Goal: Transaction & Acquisition: Purchase product/service

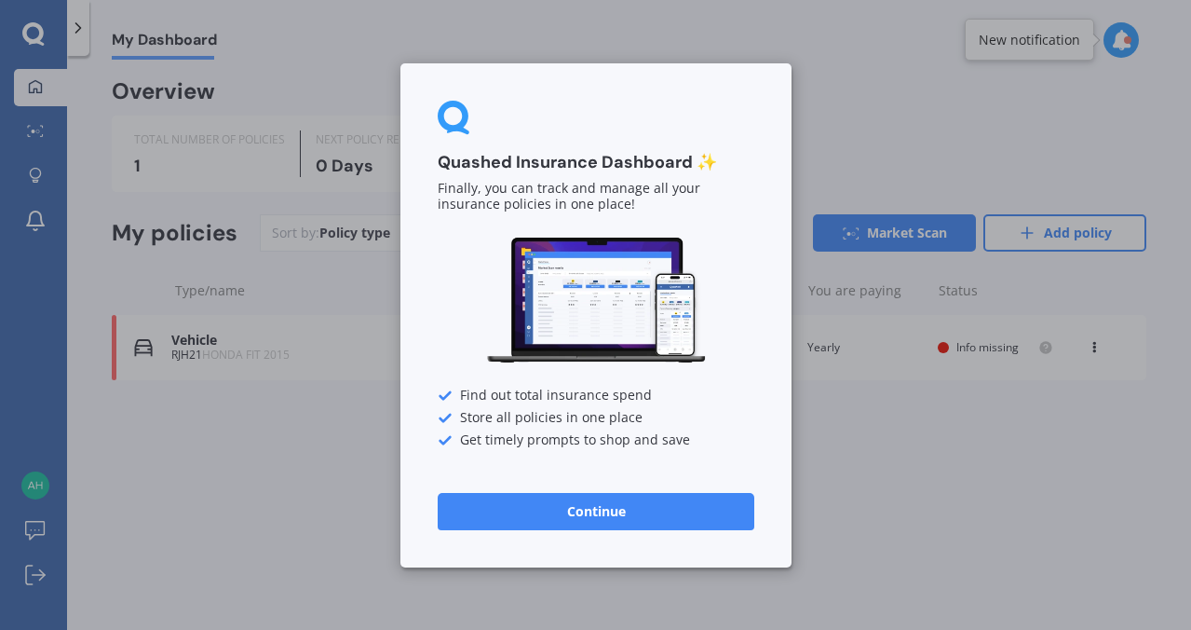
click at [591, 514] on button "Continue" at bounding box center [596, 510] width 317 height 37
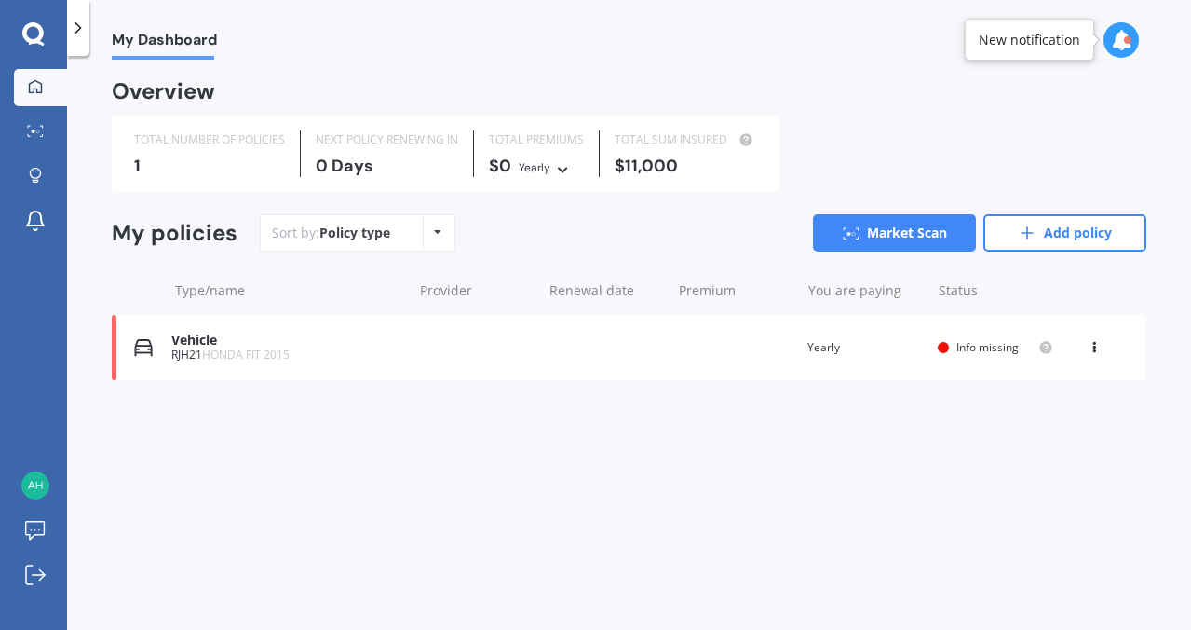
click at [957, 352] on span "Info missing" at bounding box center [988, 347] width 62 height 16
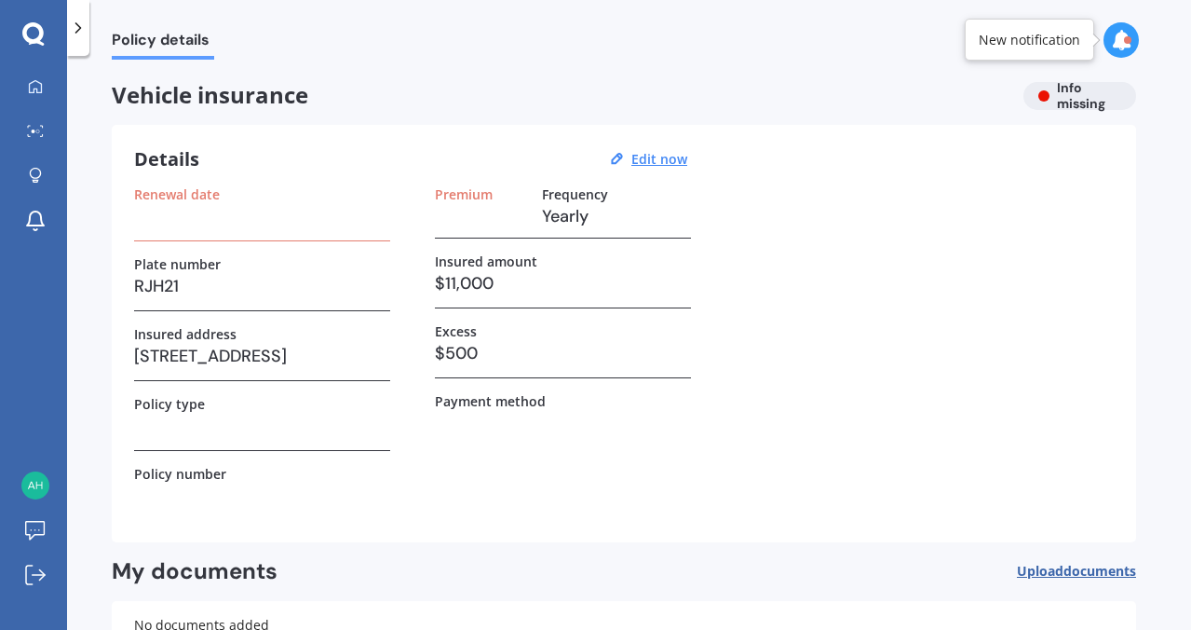
click at [263, 225] on h3 at bounding box center [262, 216] width 256 height 28
click at [459, 187] on label "Premium" at bounding box center [464, 194] width 58 height 16
click at [574, 222] on h3 "Yearly" at bounding box center [616, 216] width 149 height 28
click at [642, 161] on u "Edit now" at bounding box center [659, 159] width 56 height 18
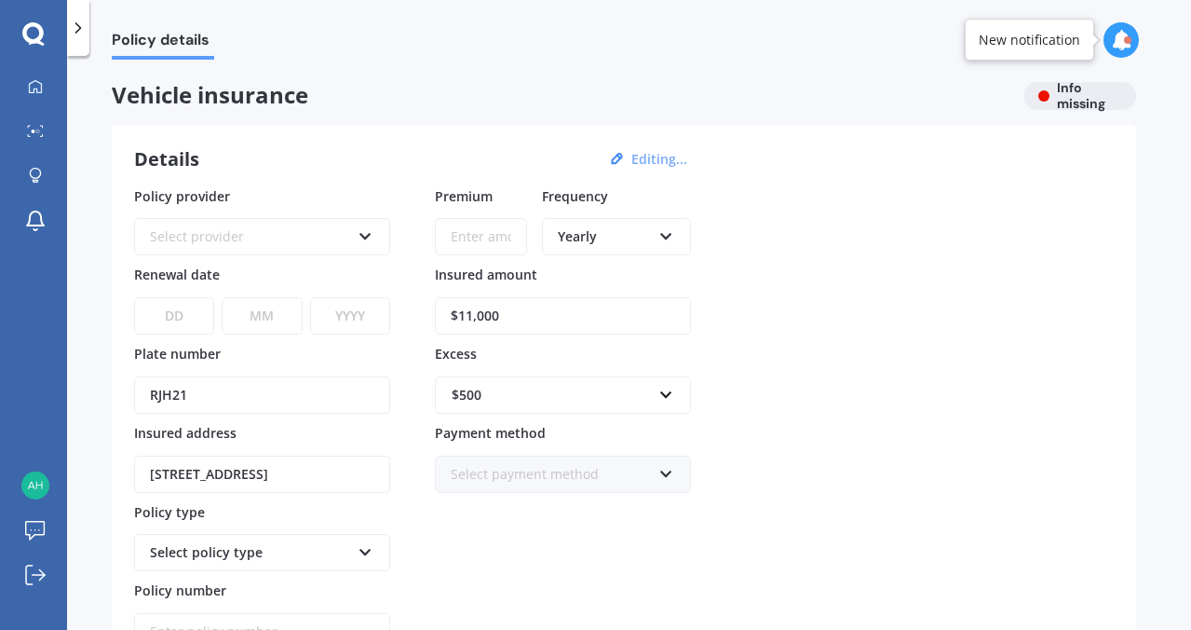
click at [292, 236] on div "Select provider" at bounding box center [250, 236] width 200 height 20
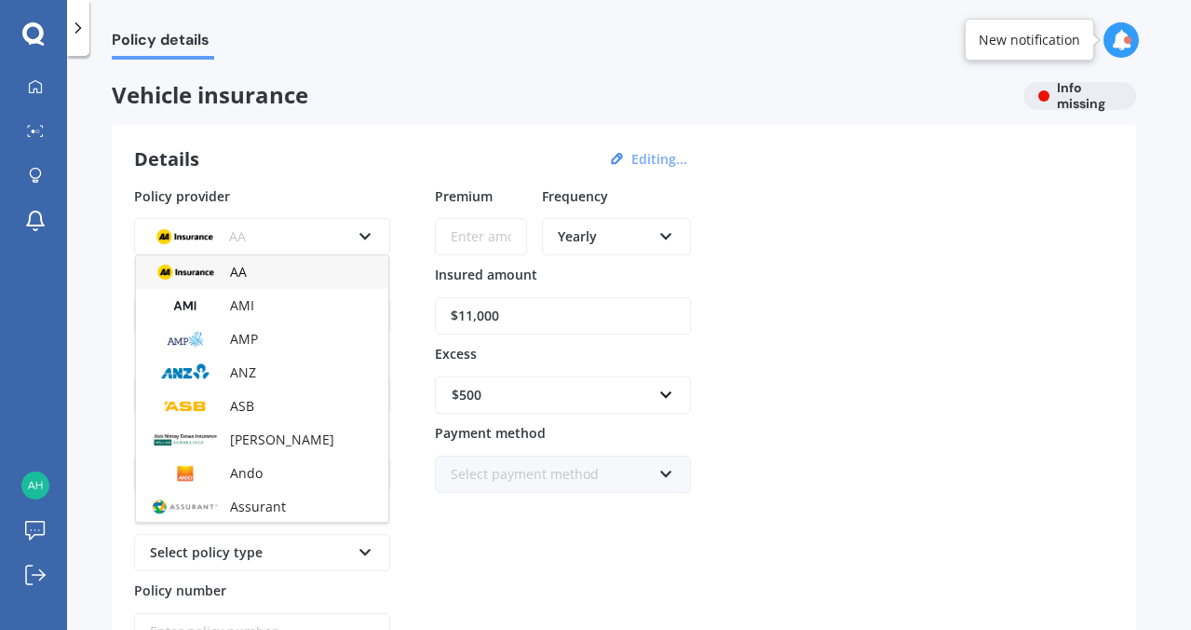
click at [772, 267] on div "Policy provider AA AA AMI AMP ANZ ASB Aioi Nissay Dowa Ando Assurant Autosure B…" at bounding box center [624, 418] width 980 height 465
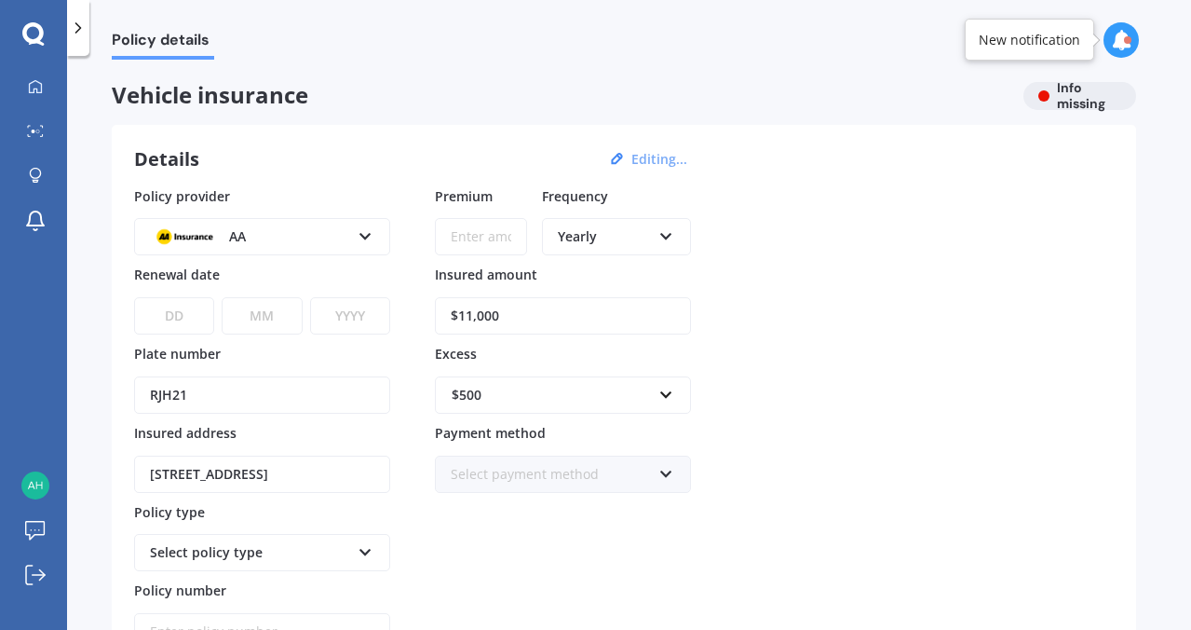
click at [625, 231] on div "Yearly" at bounding box center [604, 236] width 93 height 20
click at [618, 392] on div "Fortnightly" at bounding box center [616, 406] width 145 height 34
click at [475, 313] on input "$11,000" at bounding box center [563, 315] width 256 height 37
type input "$12,000"
click at [275, 234] on div "AA" at bounding box center [250, 236] width 200 height 20
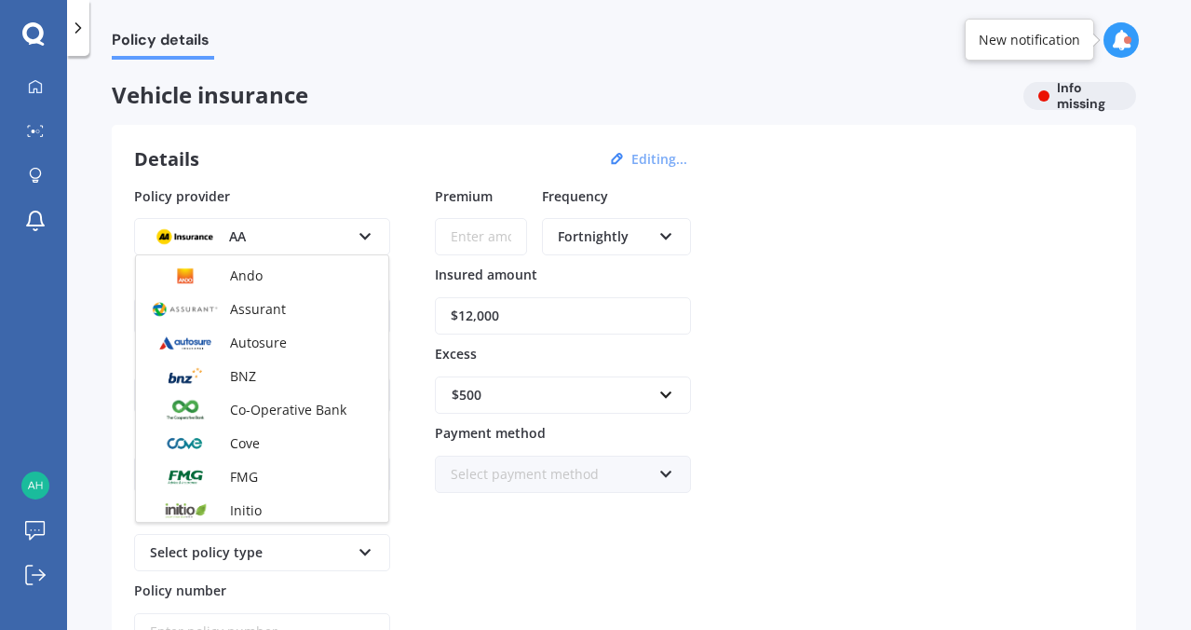
scroll to position [174, 0]
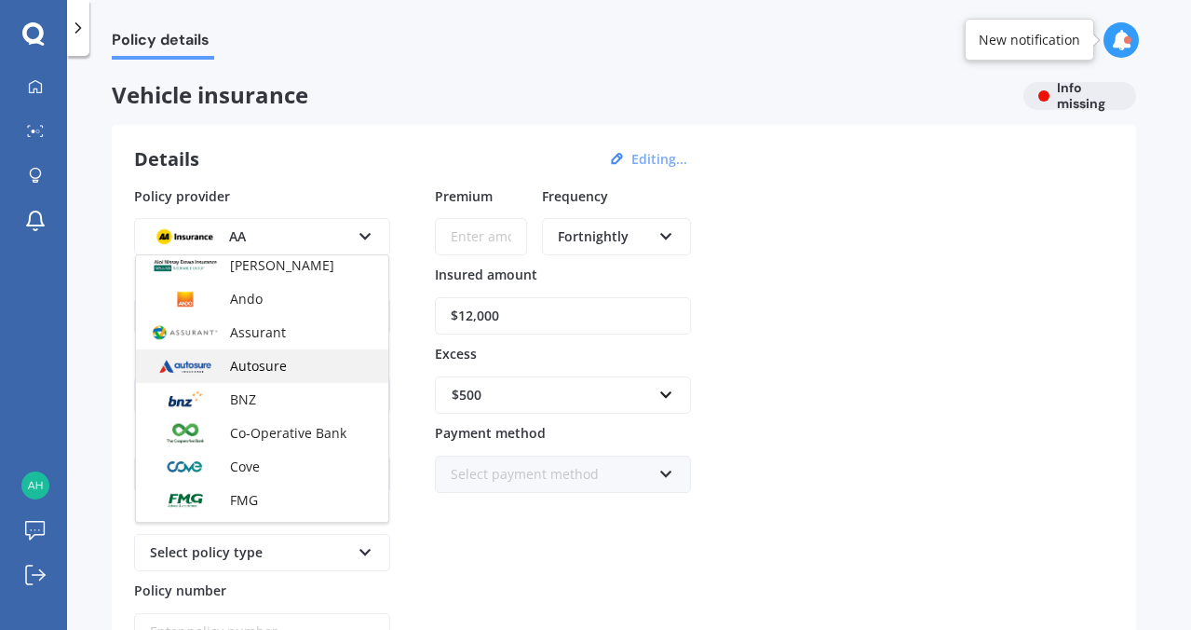
click at [264, 366] on span "Autosure" at bounding box center [258, 366] width 57 height 18
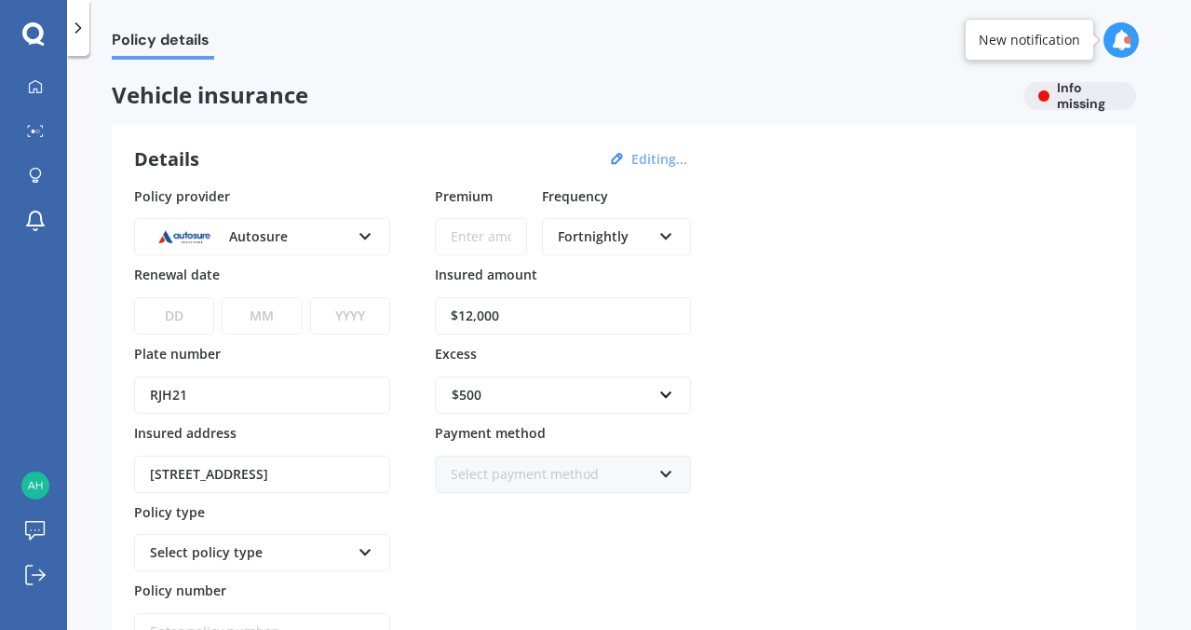
click at [498, 242] on input "Premium" at bounding box center [481, 236] width 92 height 37
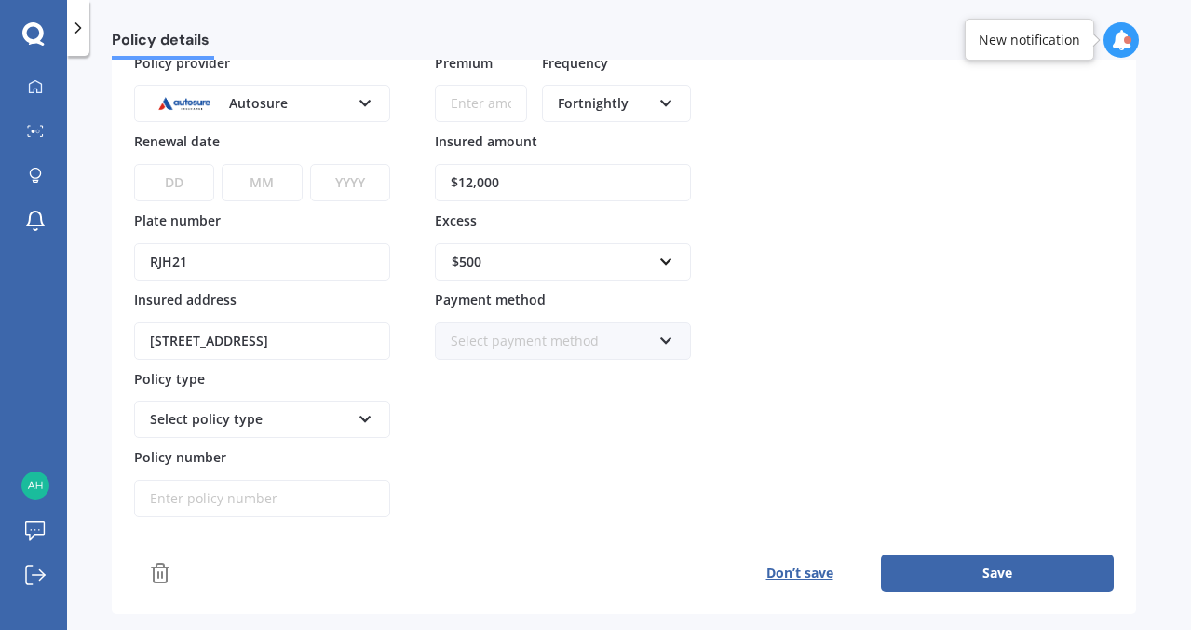
scroll to position [136, 0]
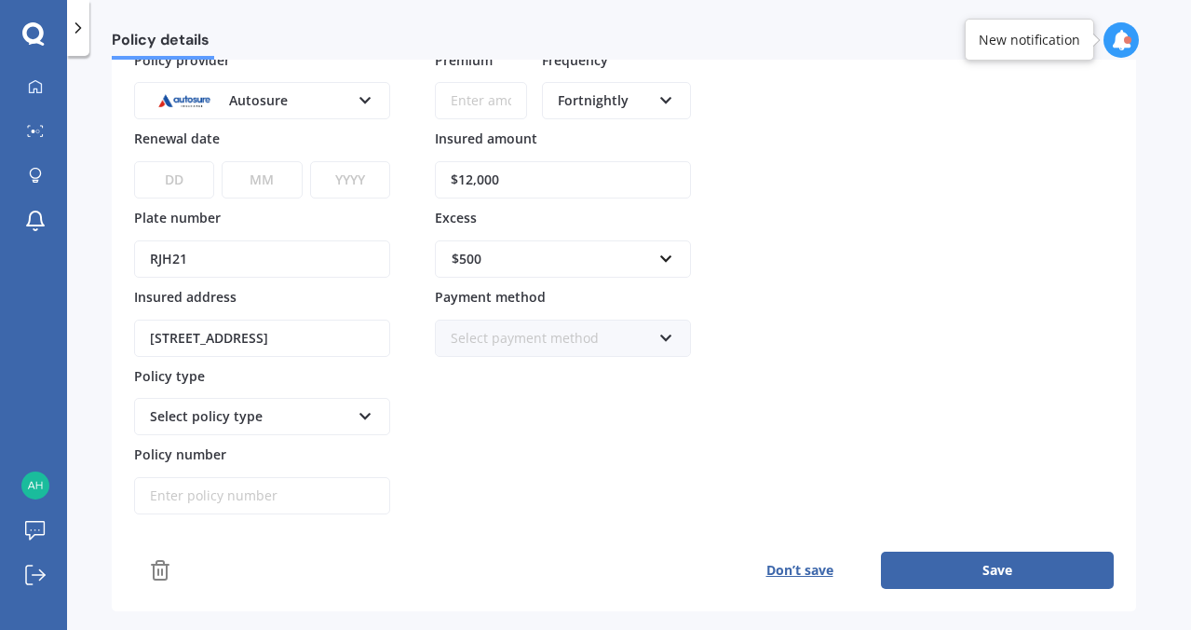
click at [301, 414] on div "Select policy type" at bounding box center [250, 416] width 200 height 20
click at [295, 444] on div "Comprehensive" at bounding box center [262, 452] width 252 height 34
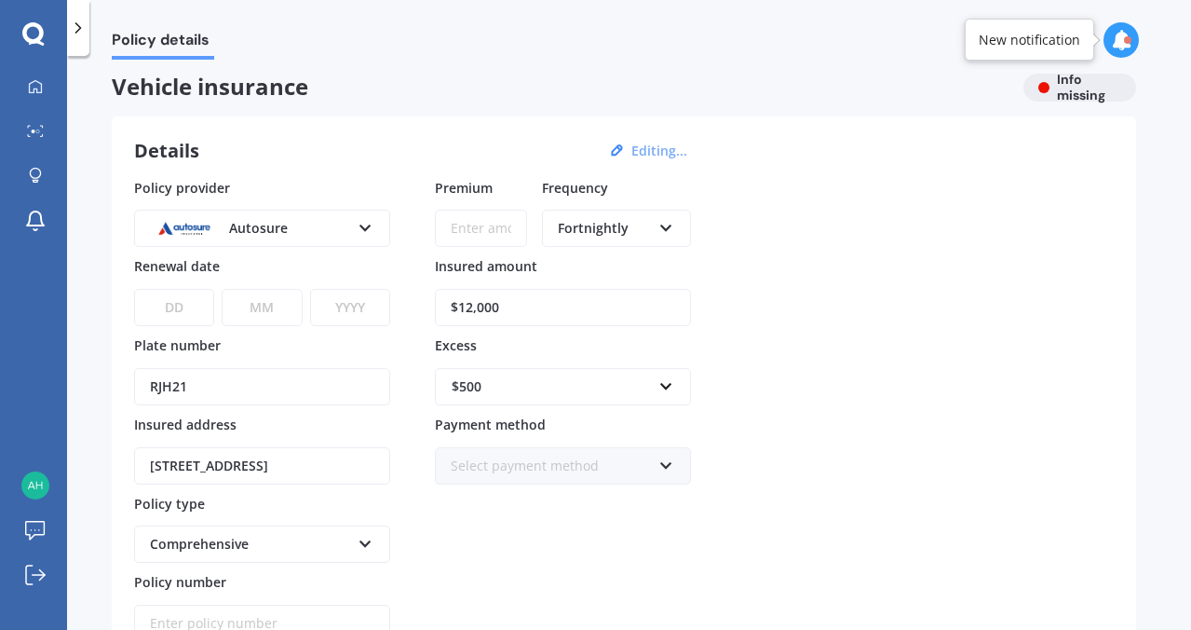
scroll to position [0, 0]
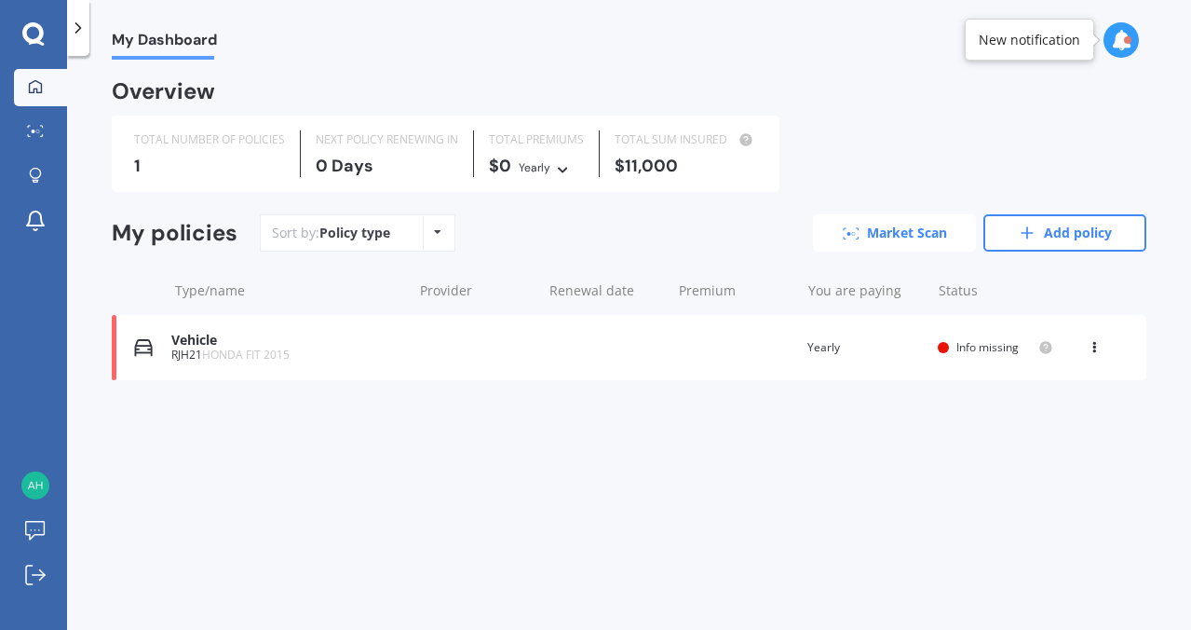
click at [937, 239] on link "Market Scan" at bounding box center [894, 232] width 163 height 37
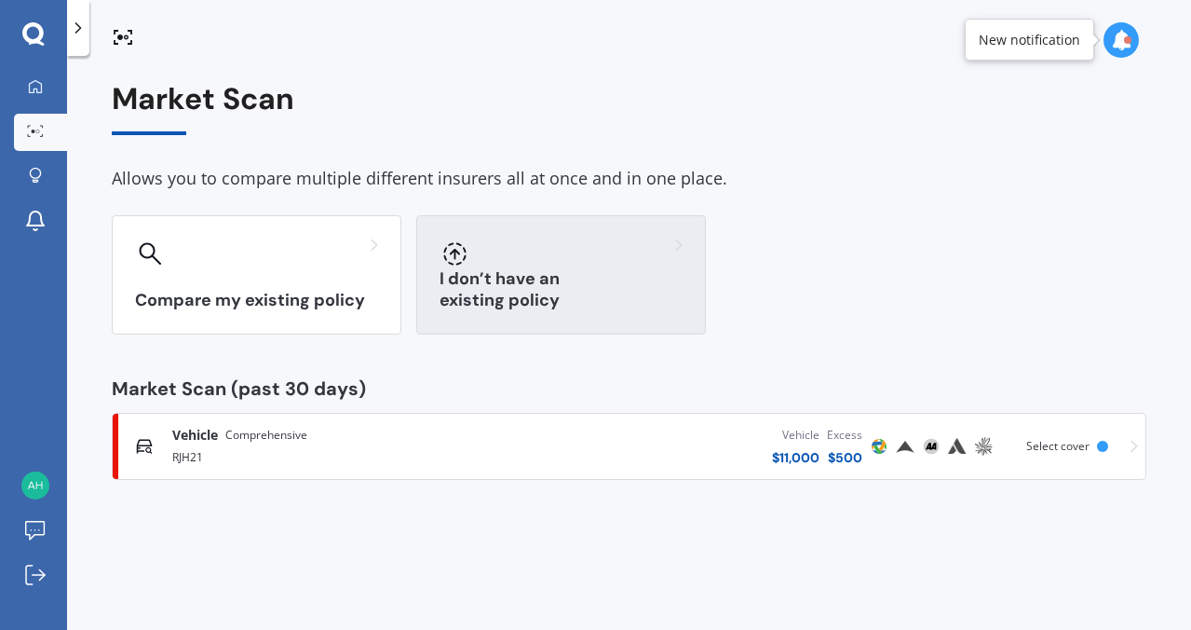
click at [474, 290] on h3 "I don’t have an existing policy" at bounding box center [561, 289] width 243 height 43
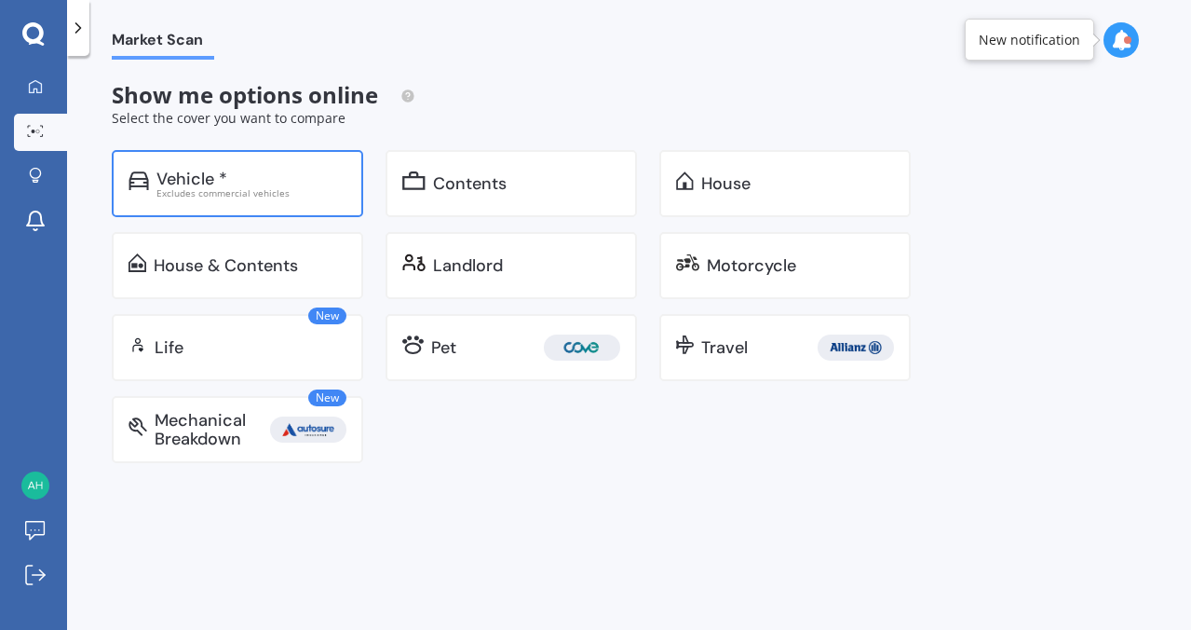
click at [272, 188] on div "Excludes commercial vehicles" at bounding box center [251, 192] width 190 height 9
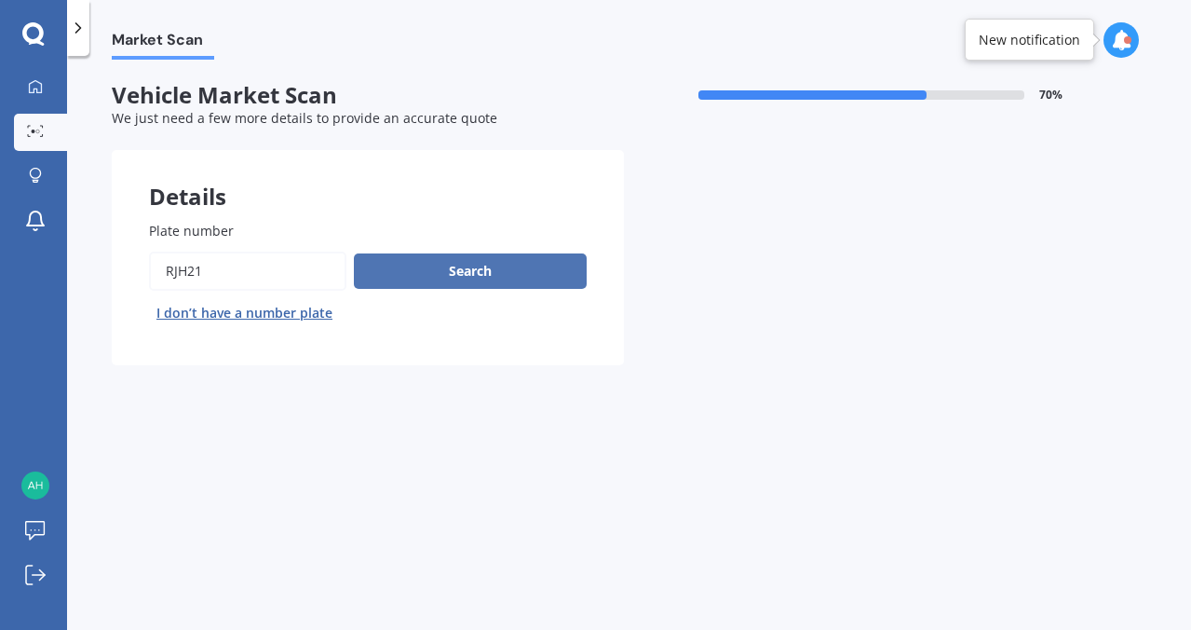
click at [388, 285] on button "Search" at bounding box center [470, 270] width 233 height 35
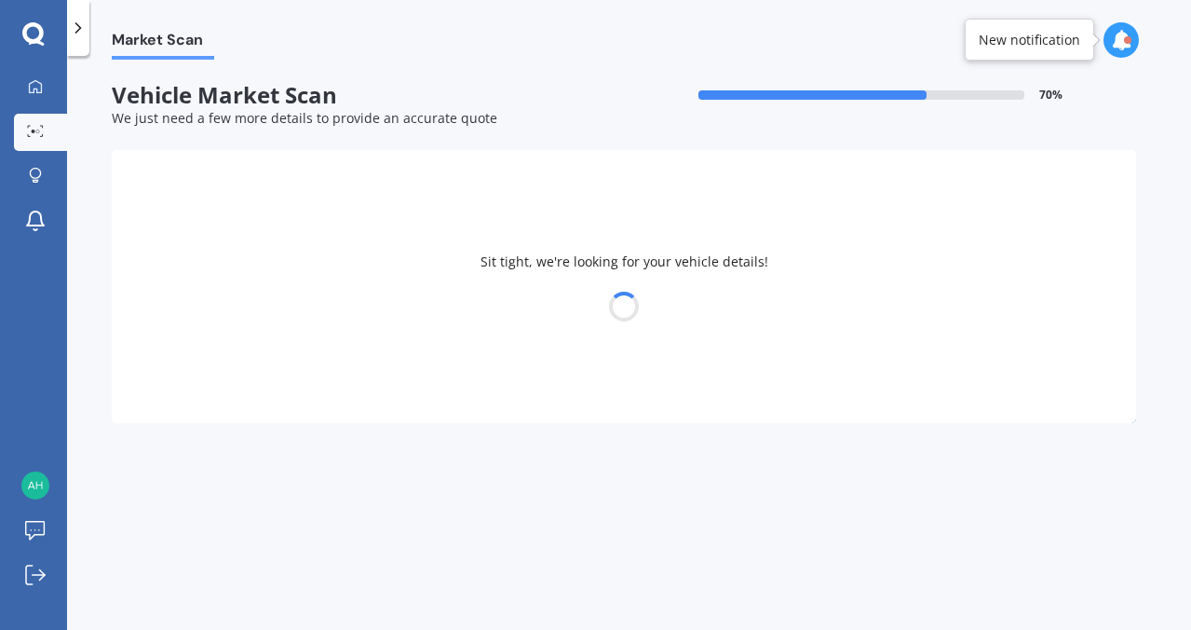
select select "03"
select select "11"
select select "1991"
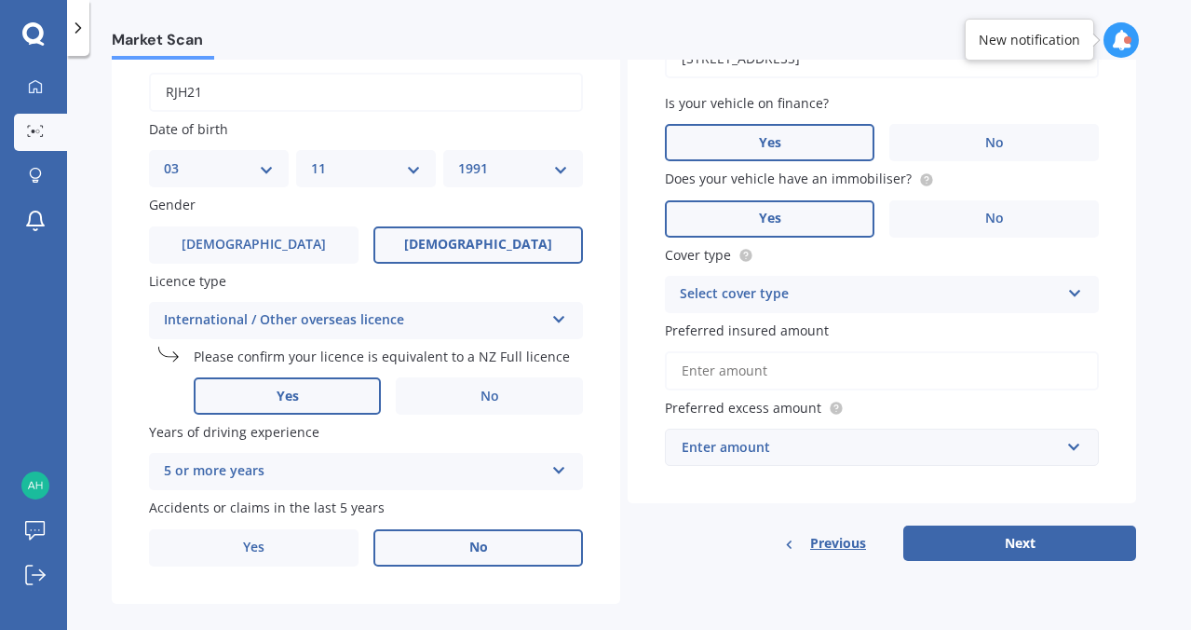
scroll to position [199, 0]
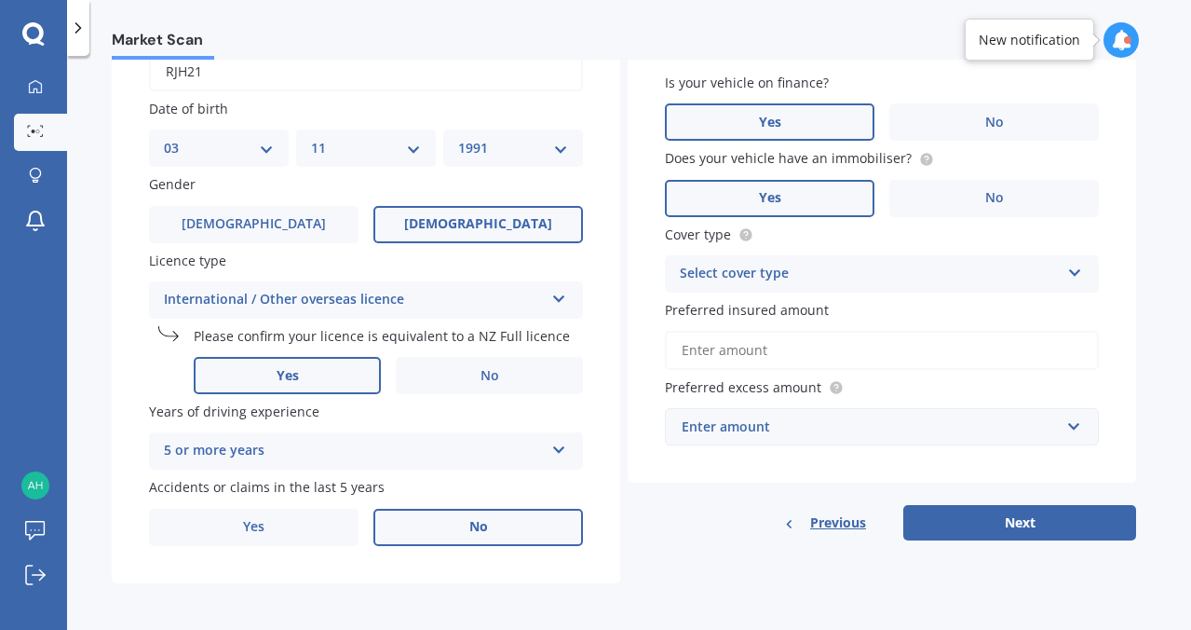
click at [883, 267] on div "Select cover type" at bounding box center [870, 274] width 380 height 22
click at [853, 311] on div "Comprehensive" at bounding box center [882, 310] width 432 height 34
click at [849, 349] on input "Preferred insured amount" at bounding box center [882, 350] width 434 height 39
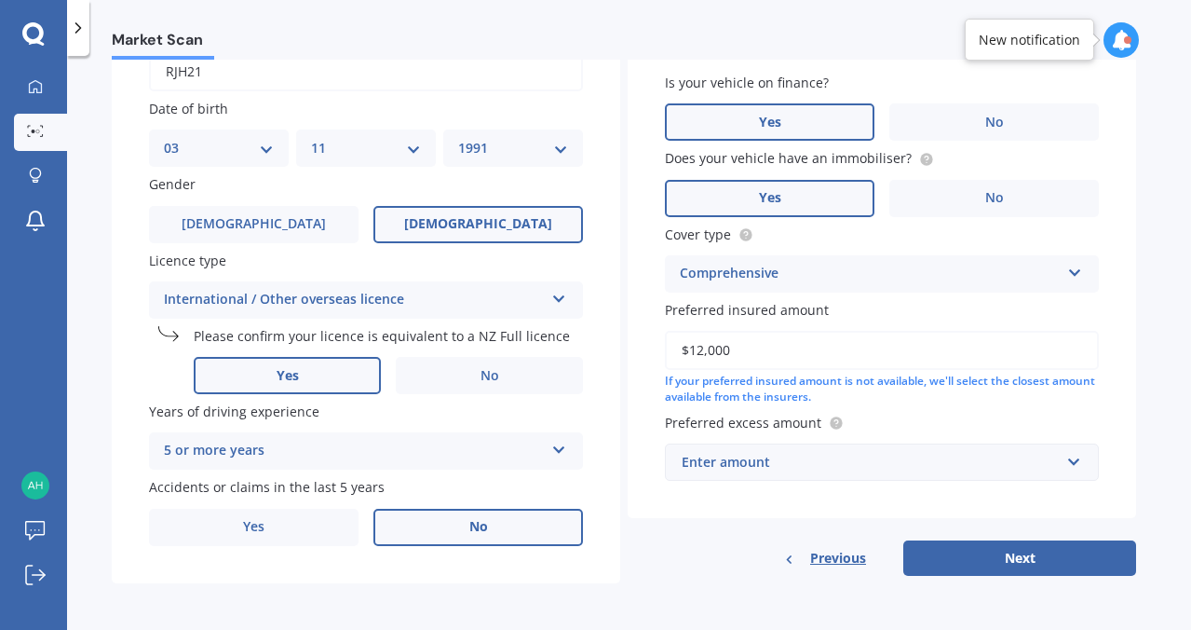
type input "$12,000"
click at [866, 462] on div "Enter amount" at bounding box center [871, 462] width 378 height 20
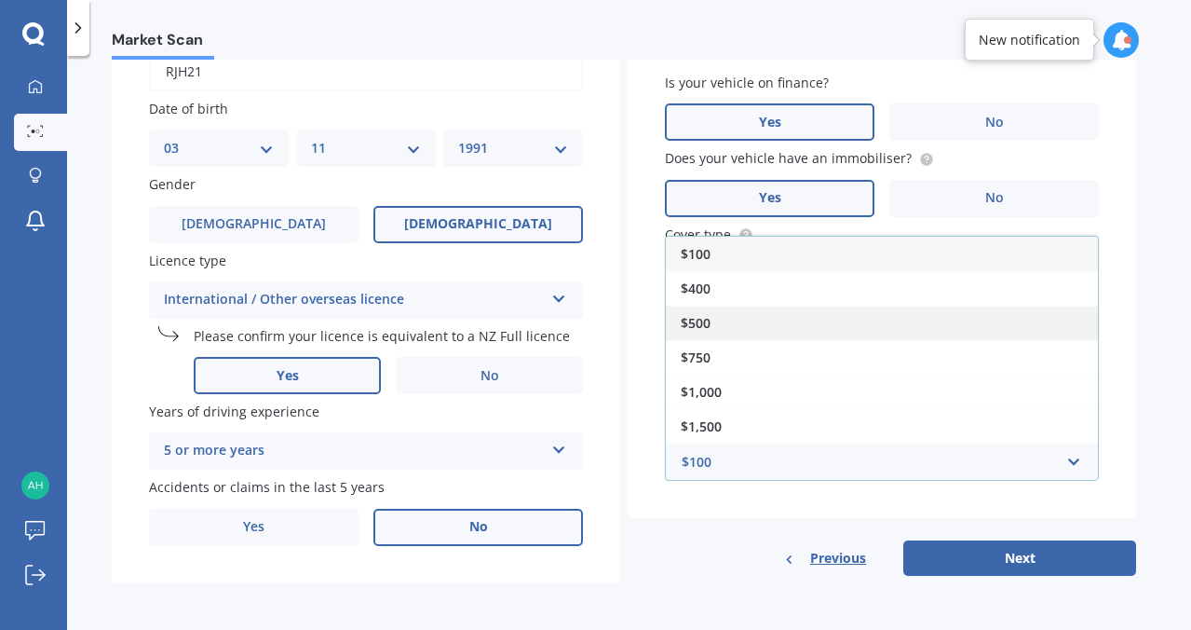
click at [757, 330] on div "$500" at bounding box center [882, 323] width 432 height 34
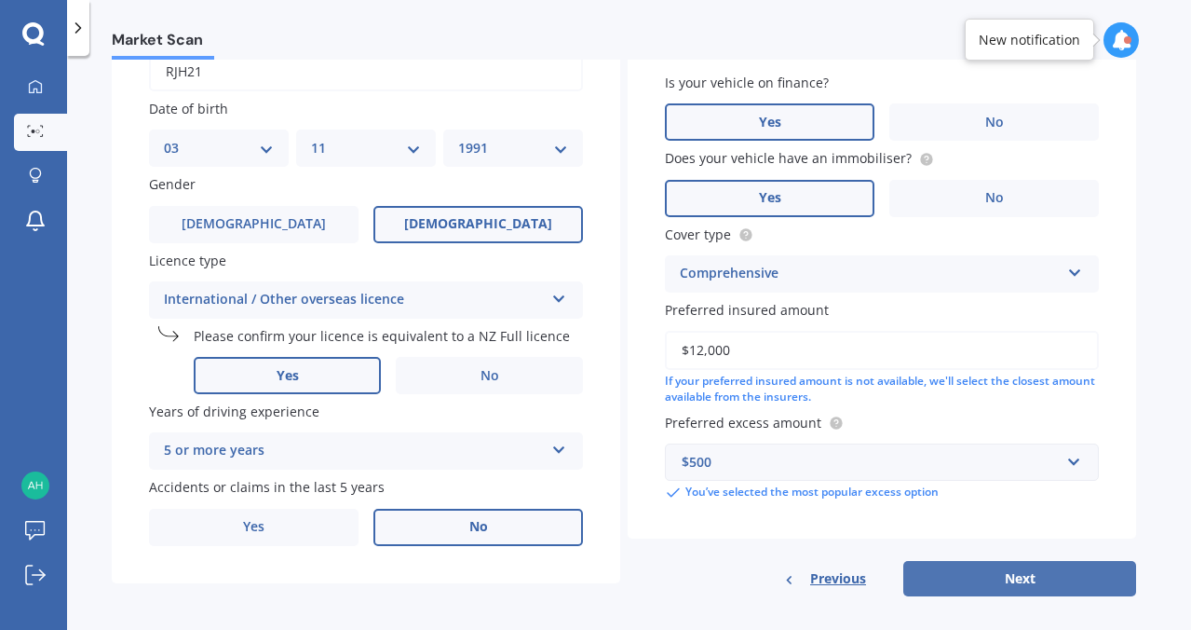
click at [948, 568] on button "Next" at bounding box center [1019, 578] width 233 height 35
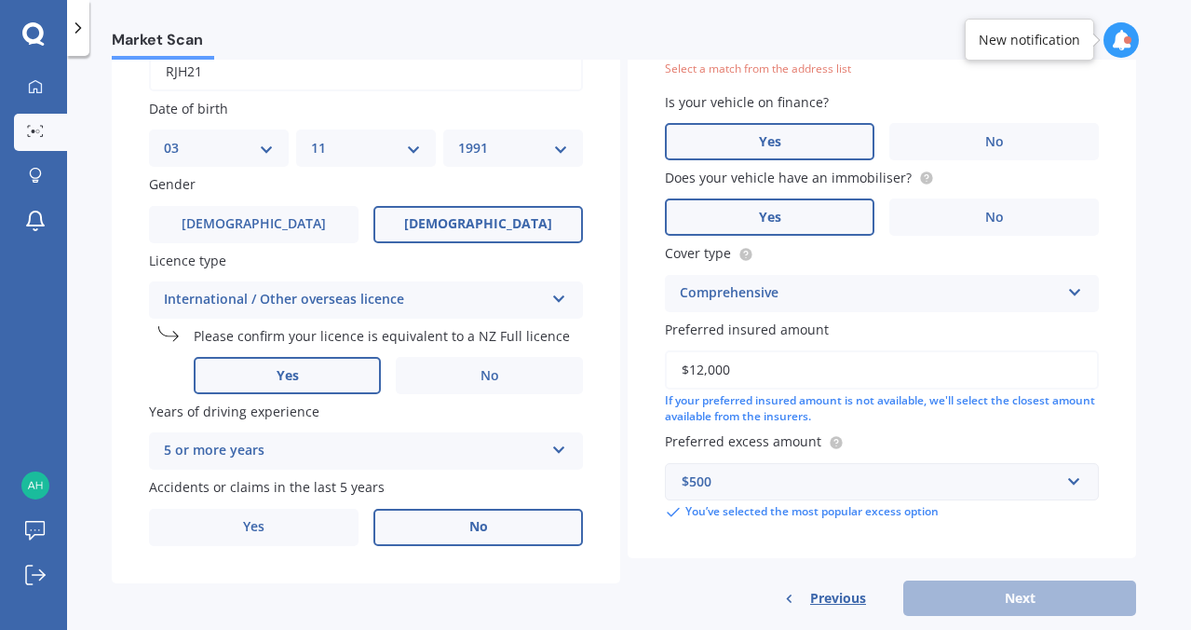
scroll to position [128, 0]
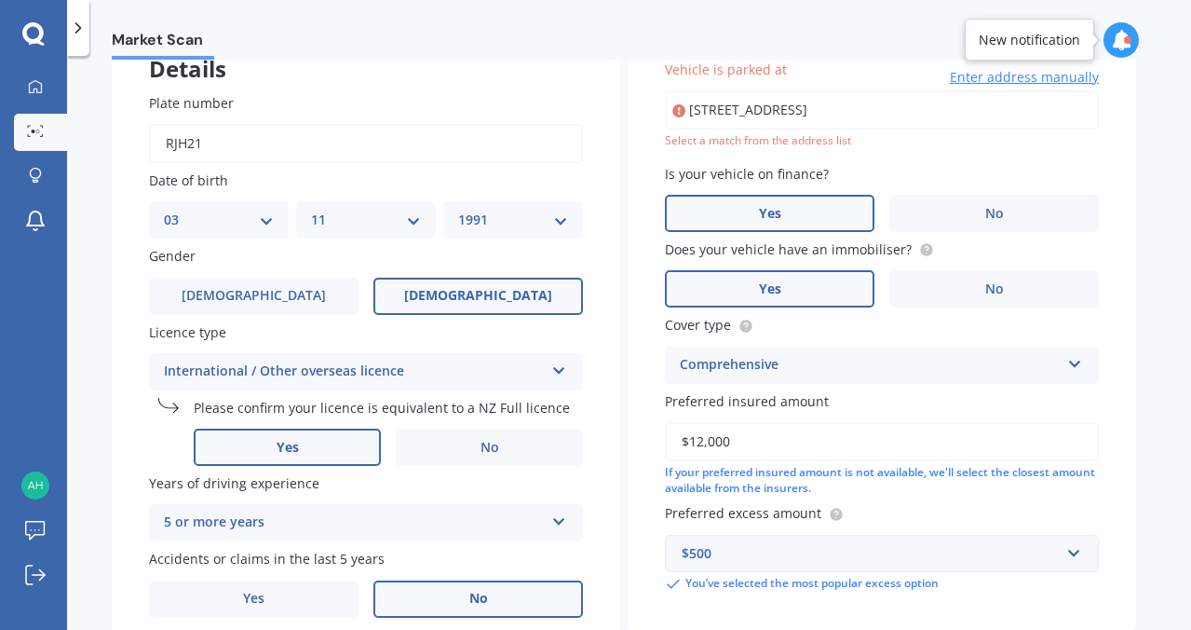
type input "[STREET_ADDRESS]"
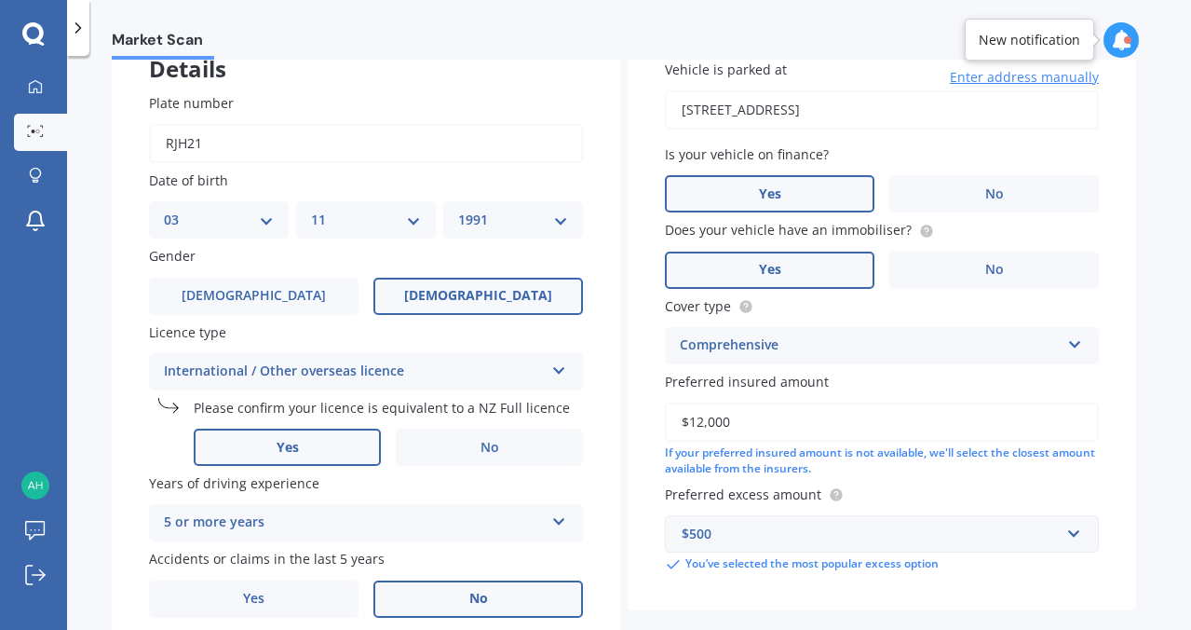
scroll to position [214, 0]
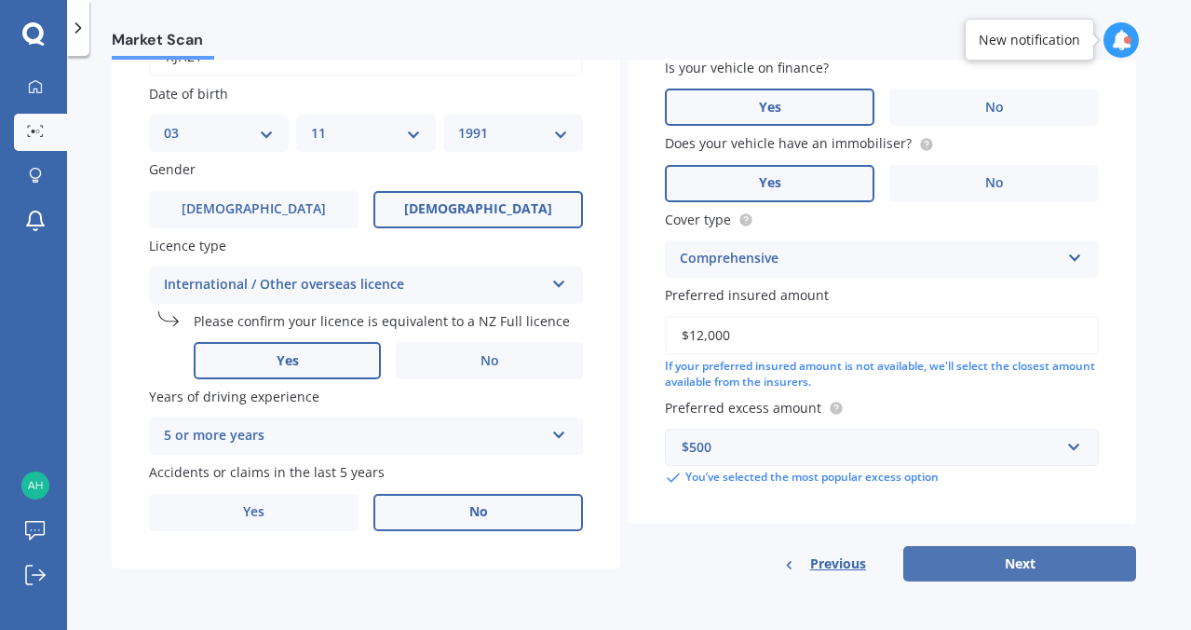
click at [1036, 559] on button "Next" at bounding box center [1019, 563] width 233 height 35
select select "03"
select select "11"
select select "1991"
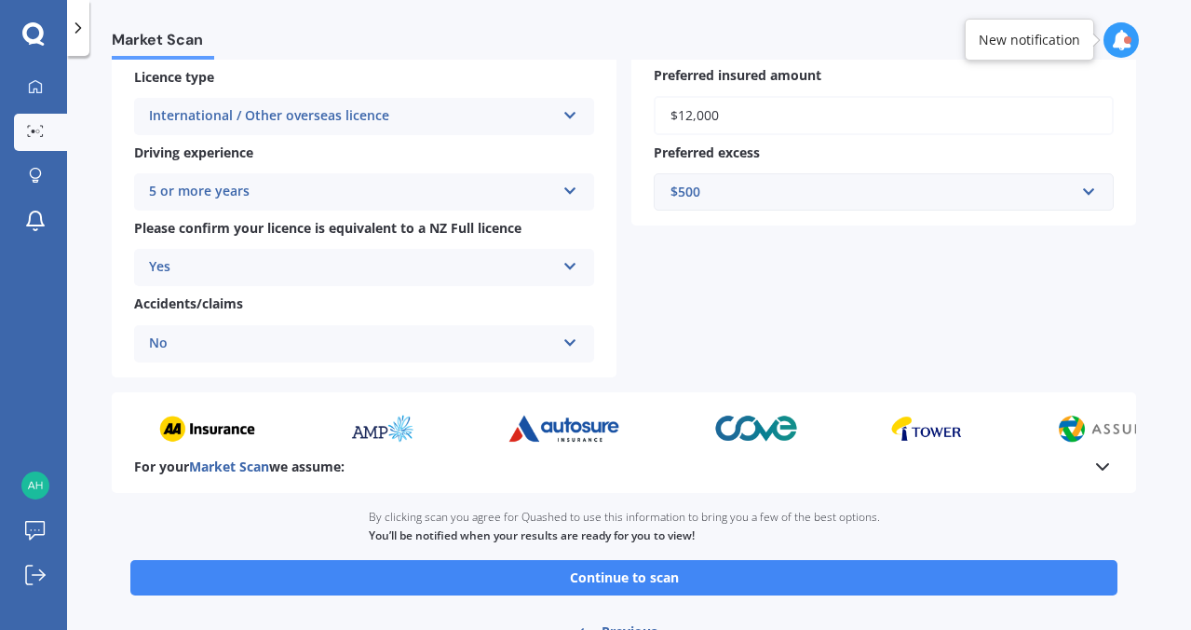
scroll to position [405, 0]
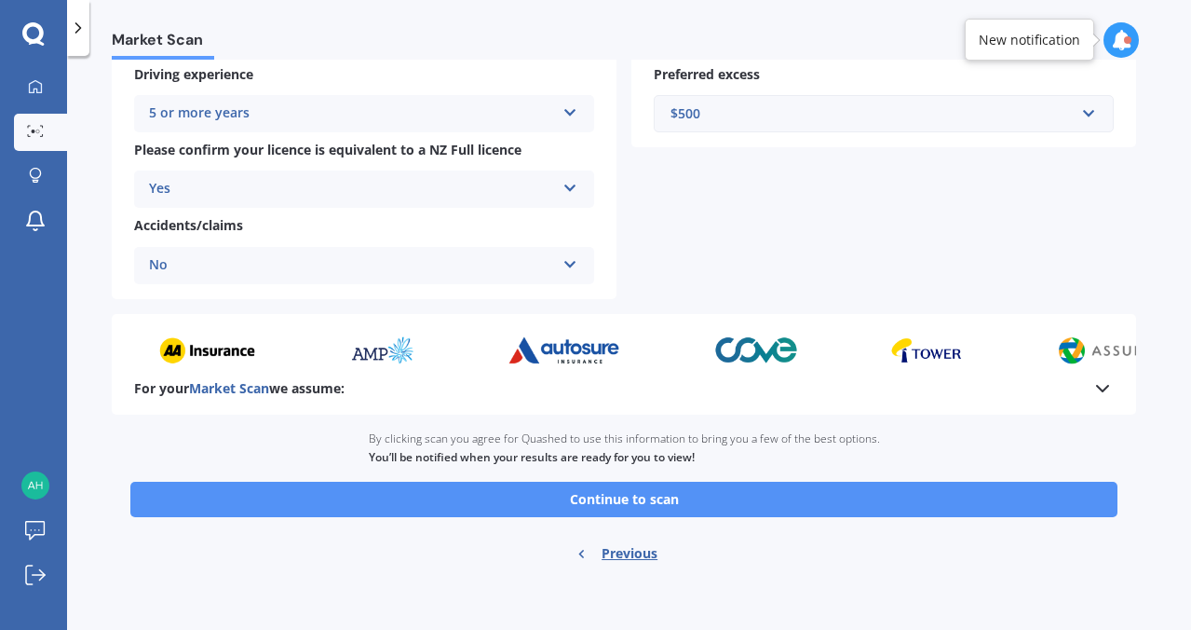
click at [718, 505] on button "Continue to scan" at bounding box center [623, 499] width 987 height 35
